Goal: Information Seeking & Learning: Learn about a topic

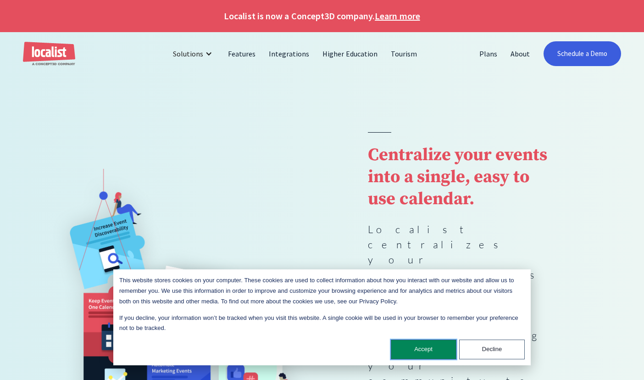
click at [413, 348] on button "Accept" at bounding box center [424, 349] width 66 height 20
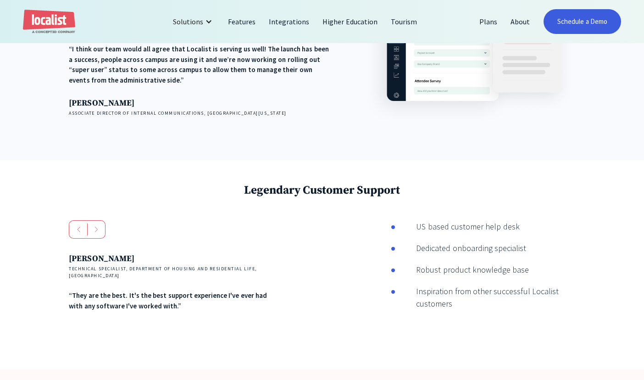
scroll to position [1177, 0]
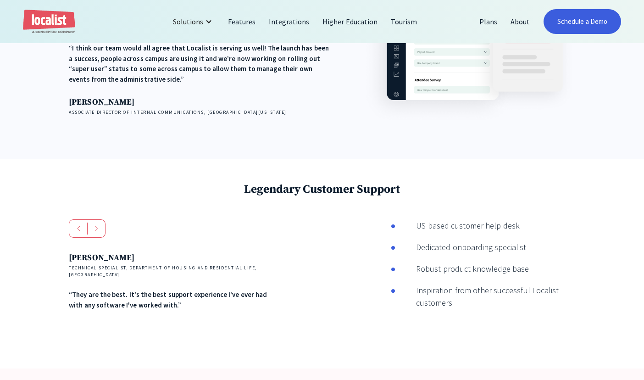
click at [93, 219] on div "next slide" at bounding box center [96, 228] width 18 height 18
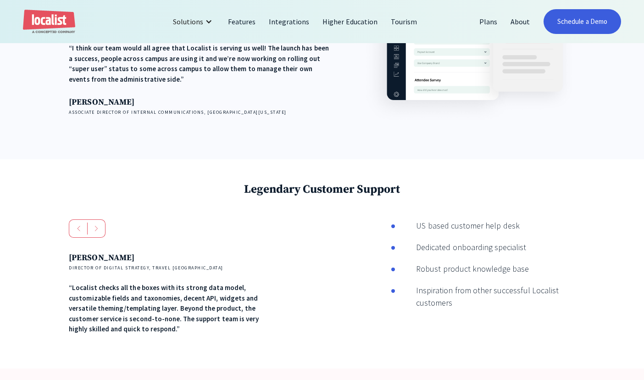
click at [93, 219] on div "next slide" at bounding box center [96, 228] width 18 height 18
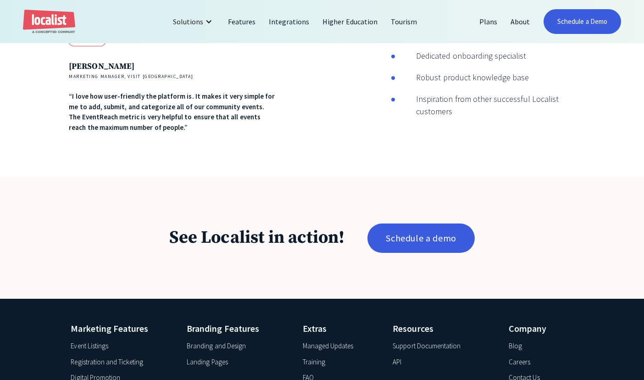
scroll to position [1370, 0]
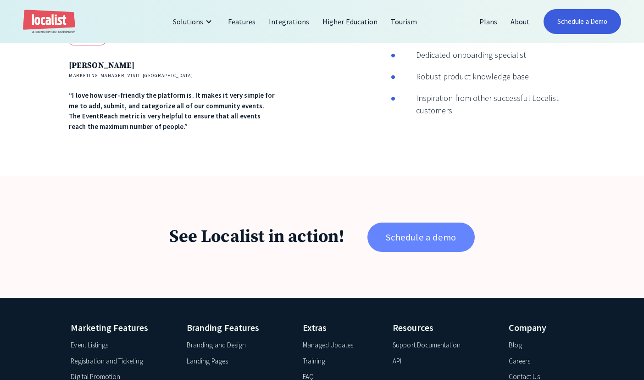
click at [399, 222] on link "Schedule a demo" at bounding box center [420, 236] width 107 height 29
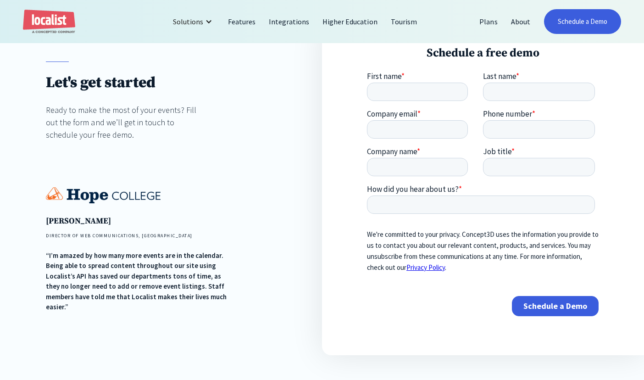
scroll to position [114, 0]
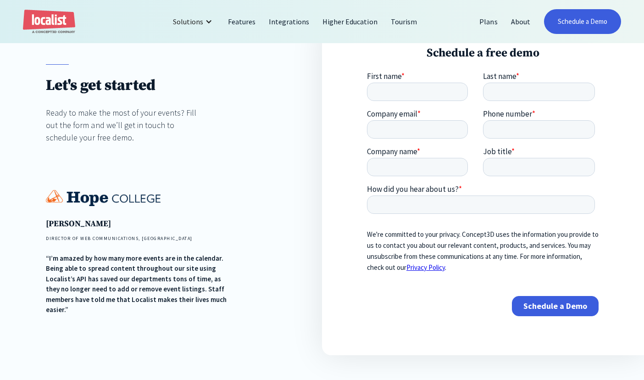
click at [127, 196] on img at bounding box center [103, 198] width 115 height 16
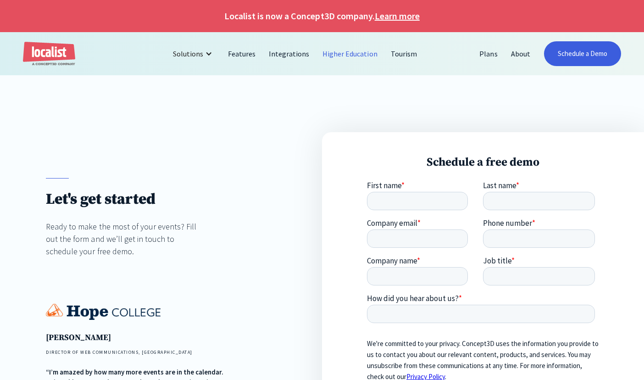
click at [344, 50] on link "Higher Education" at bounding box center [350, 54] width 68 height 22
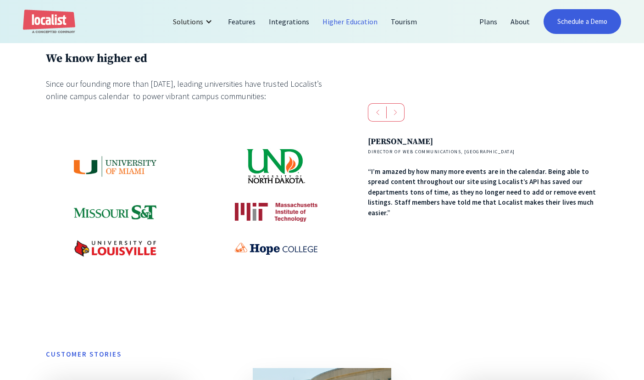
scroll to position [441, 0]
